Goal: Find specific page/section: Find specific page/section

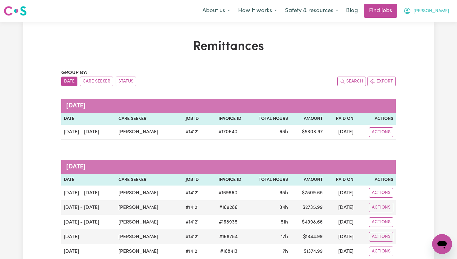
click at [446, 13] on span "[PERSON_NAME]" at bounding box center [431, 11] width 36 height 7
click at [436, 32] on link "My Dashboard" at bounding box center [428, 36] width 49 height 12
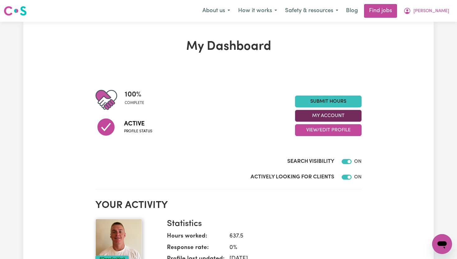
click at [353, 118] on button "My Account" at bounding box center [328, 116] width 67 height 12
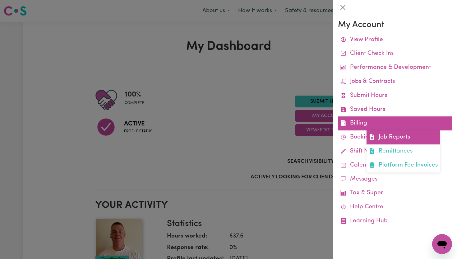
click at [403, 136] on link "Job Reports" at bounding box center [404, 137] width 74 height 14
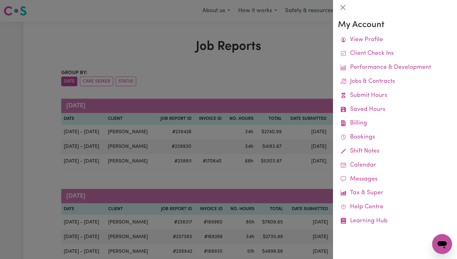
click at [285, 79] on div at bounding box center [228, 129] width 457 height 259
